Goal: Task Accomplishment & Management: Use online tool/utility

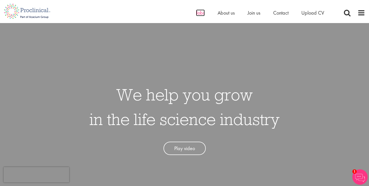
click at [197, 13] on span "Jobs" at bounding box center [200, 12] width 9 height 7
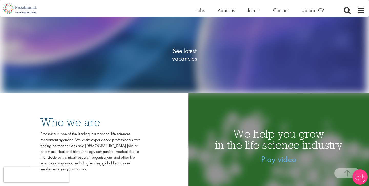
scroll to position [99, 0]
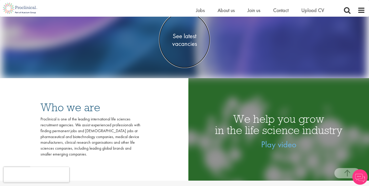
click at [188, 46] on span "See latest vacancies" at bounding box center [184, 39] width 51 height 15
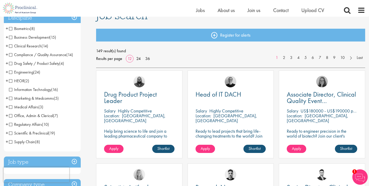
scroll to position [45, 0]
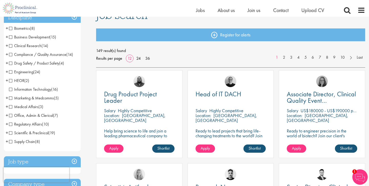
click at [11, 89] on span "Information Technology" at bounding box center [30, 89] width 42 height 5
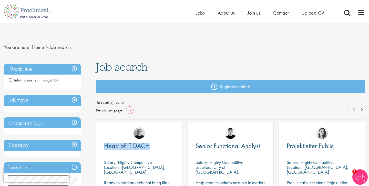
click at [12, 80] on span "Information Technology" at bounding box center [30, 79] width 42 height 5
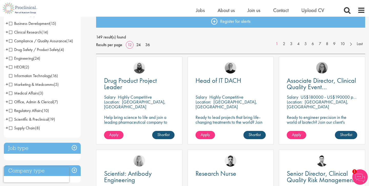
scroll to position [59, 0]
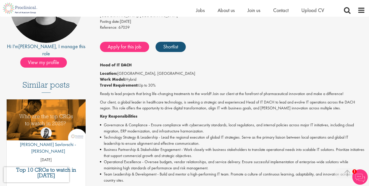
scroll to position [88, 0]
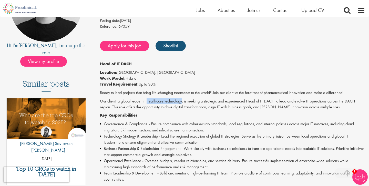
drag, startPoint x: 147, startPoint y: 101, endPoint x: 181, endPoint y: 101, distance: 34.1
click at [181, 101] on p "Our client, a global leader in healthcare technology, is seeking a strategic an…" at bounding box center [232, 104] width 265 height 12
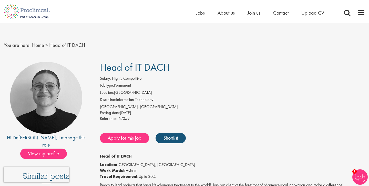
scroll to position [0, 0]
